Goal: Transaction & Acquisition: Purchase product/service

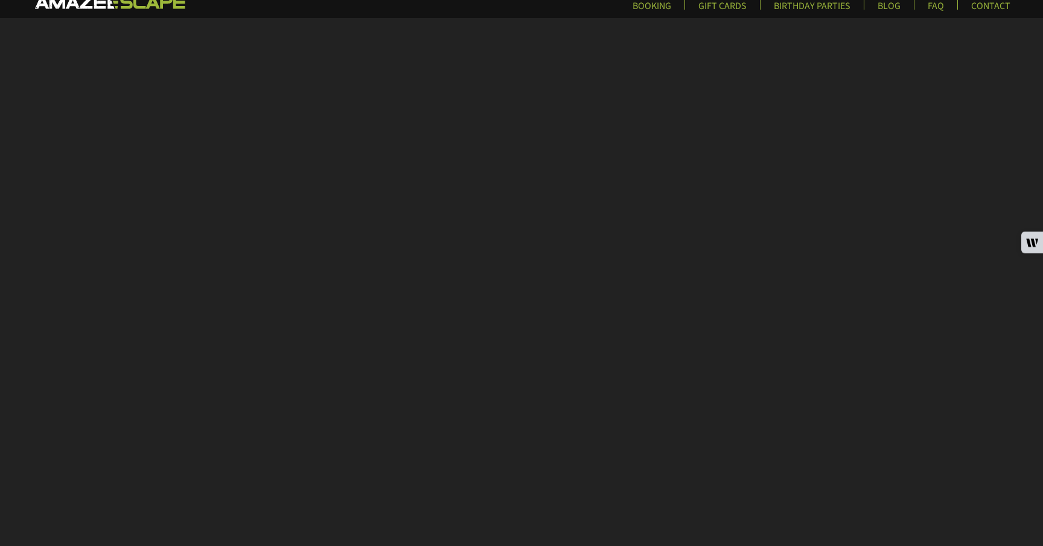
scroll to position [54, 0]
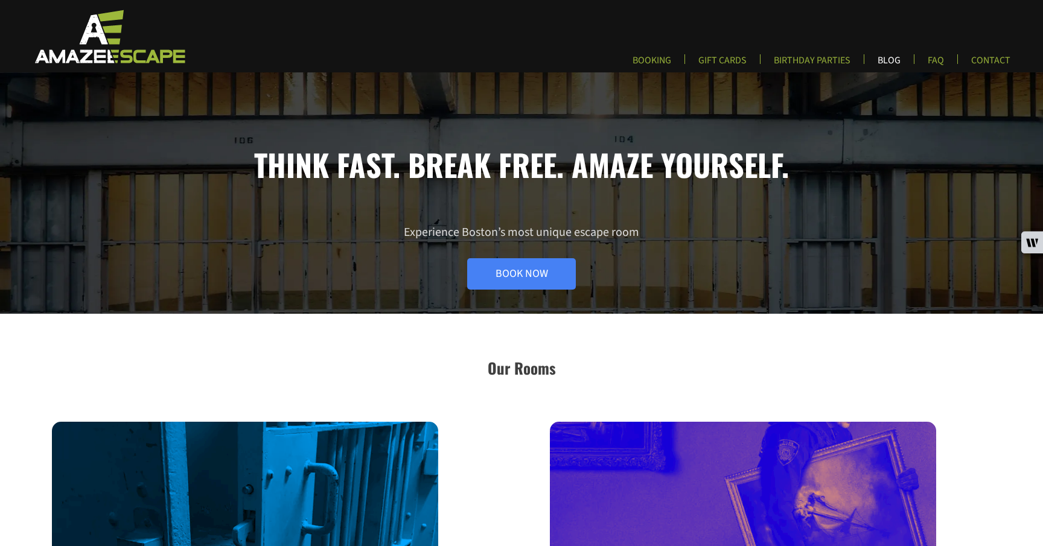
click at [868, 62] on link "BLOG" at bounding box center [889, 64] width 42 height 20
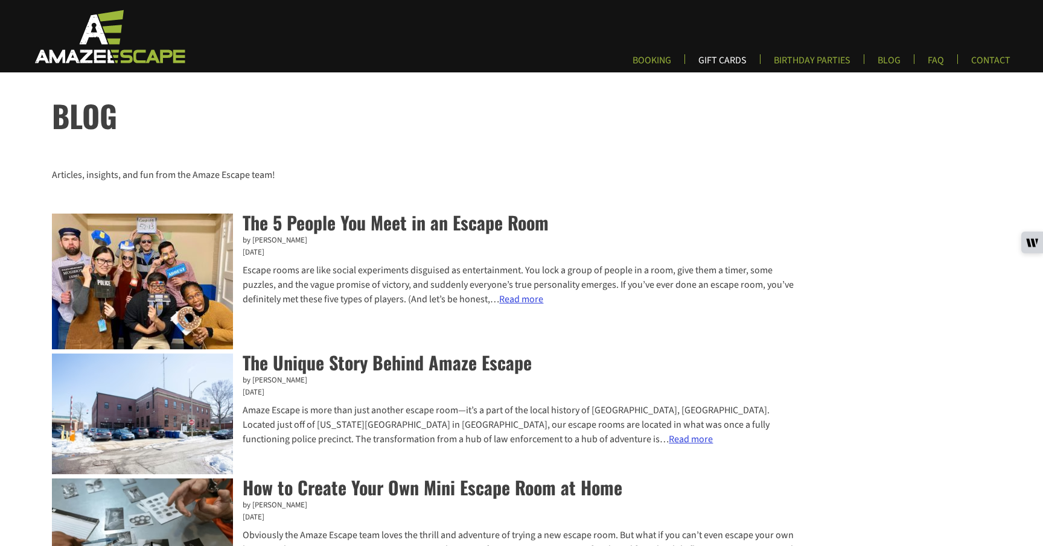
click at [689, 60] on link "GIFT CARDS" at bounding box center [723, 64] width 68 height 20
